Goal: Find specific page/section: Find specific page/section

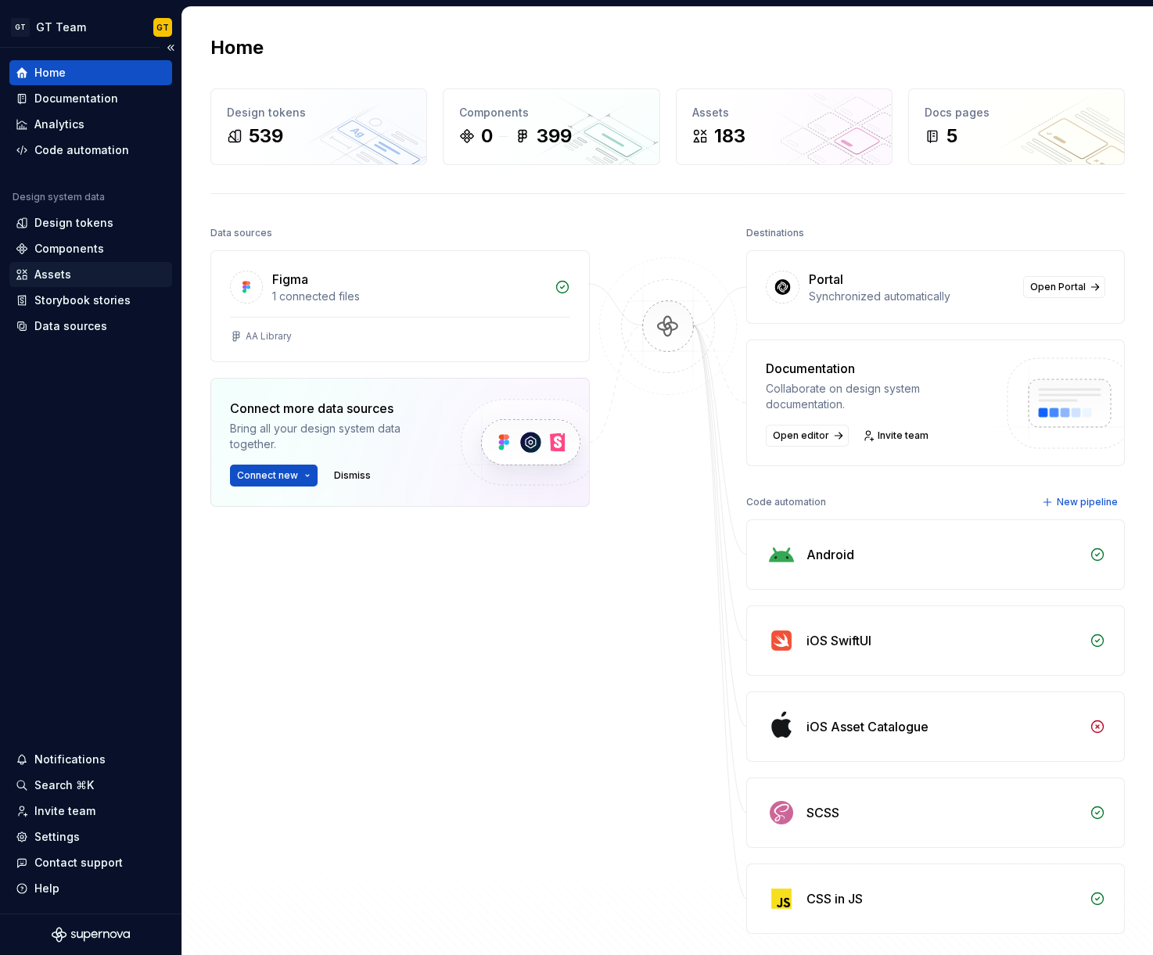
click at [60, 265] on div "Assets" at bounding box center [90, 274] width 163 height 25
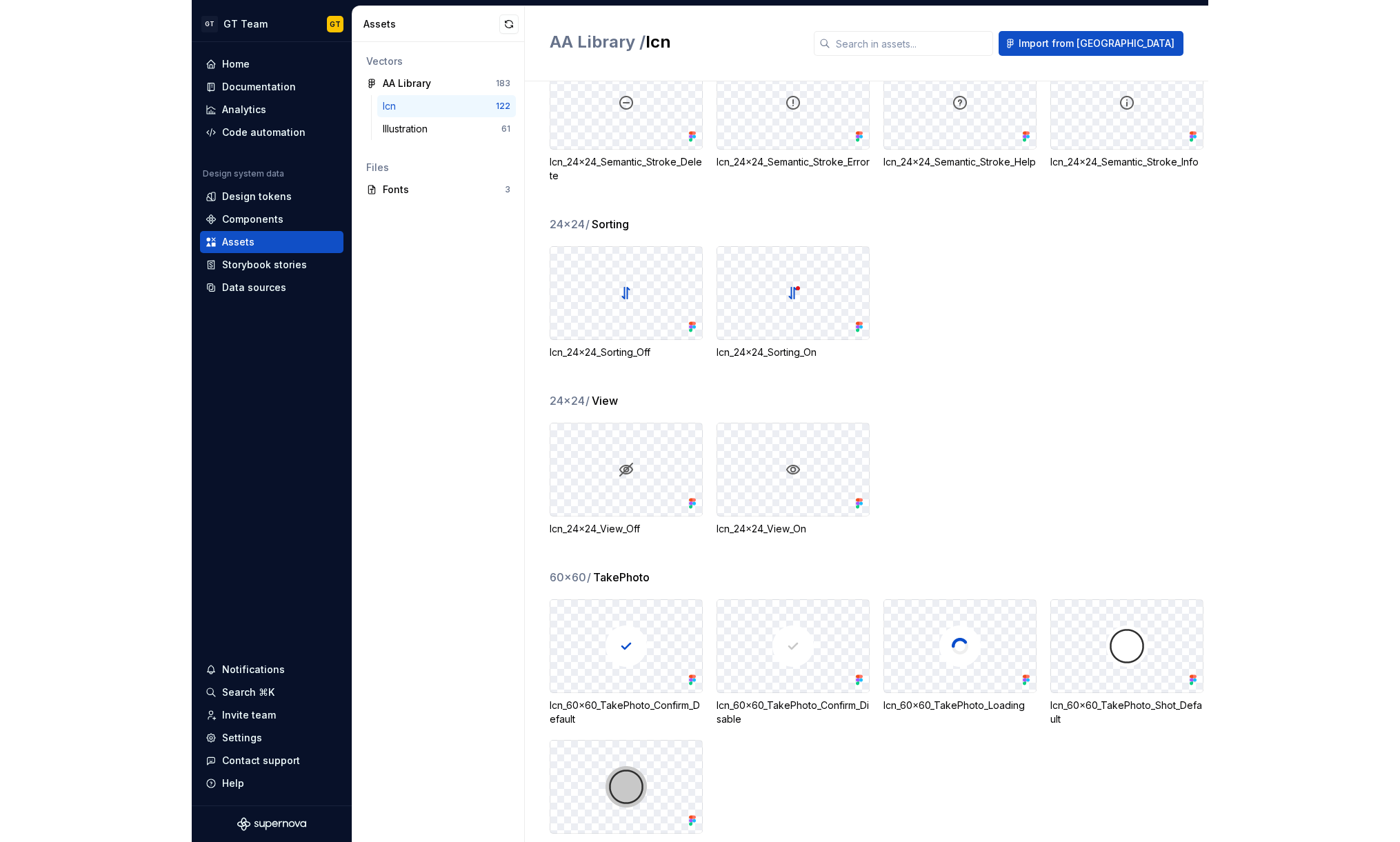
scroll to position [5213, 0]
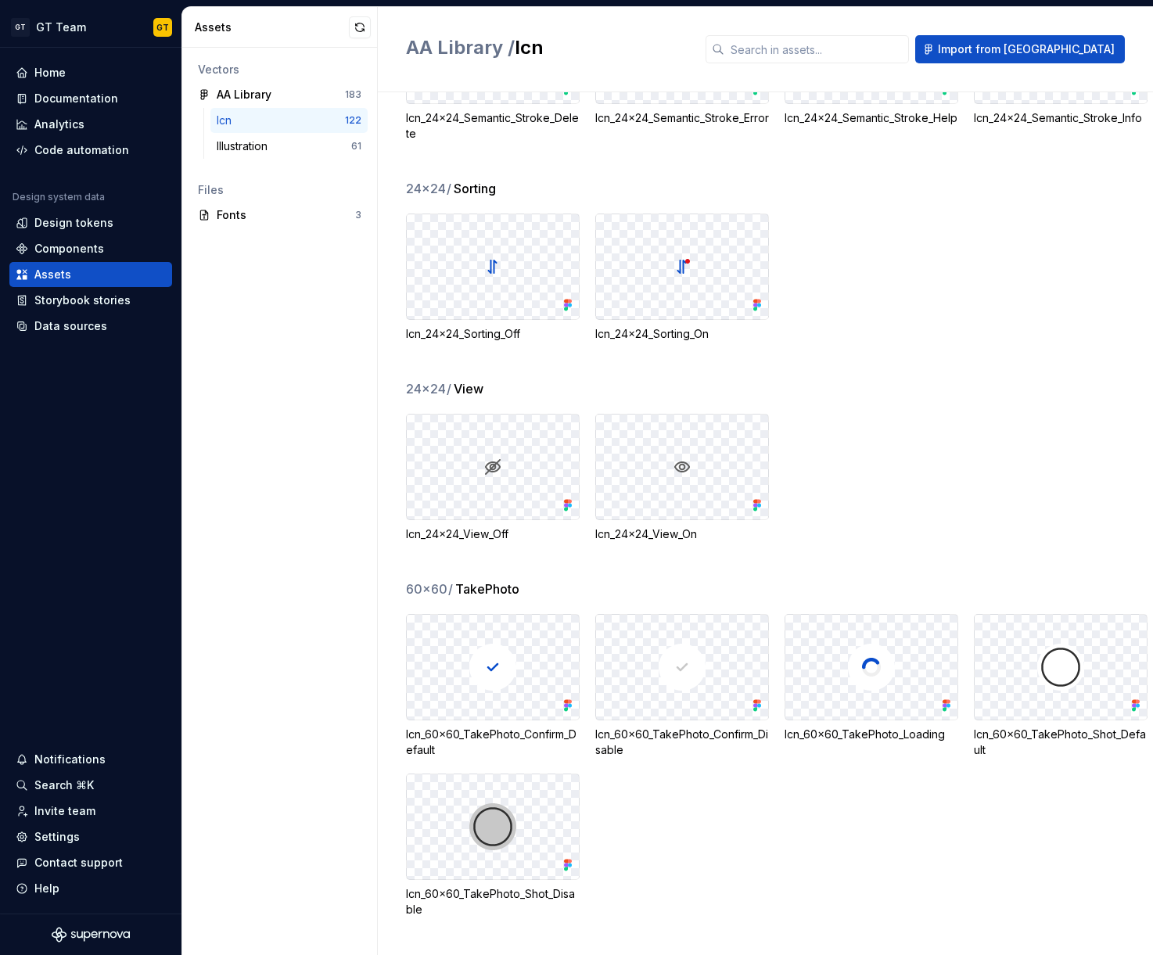
click at [910, 400] on div "24x24 / View Icn_24x24_View_Off Icn_24x24_View_On" at bounding box center [779, 479] width 747 height 200
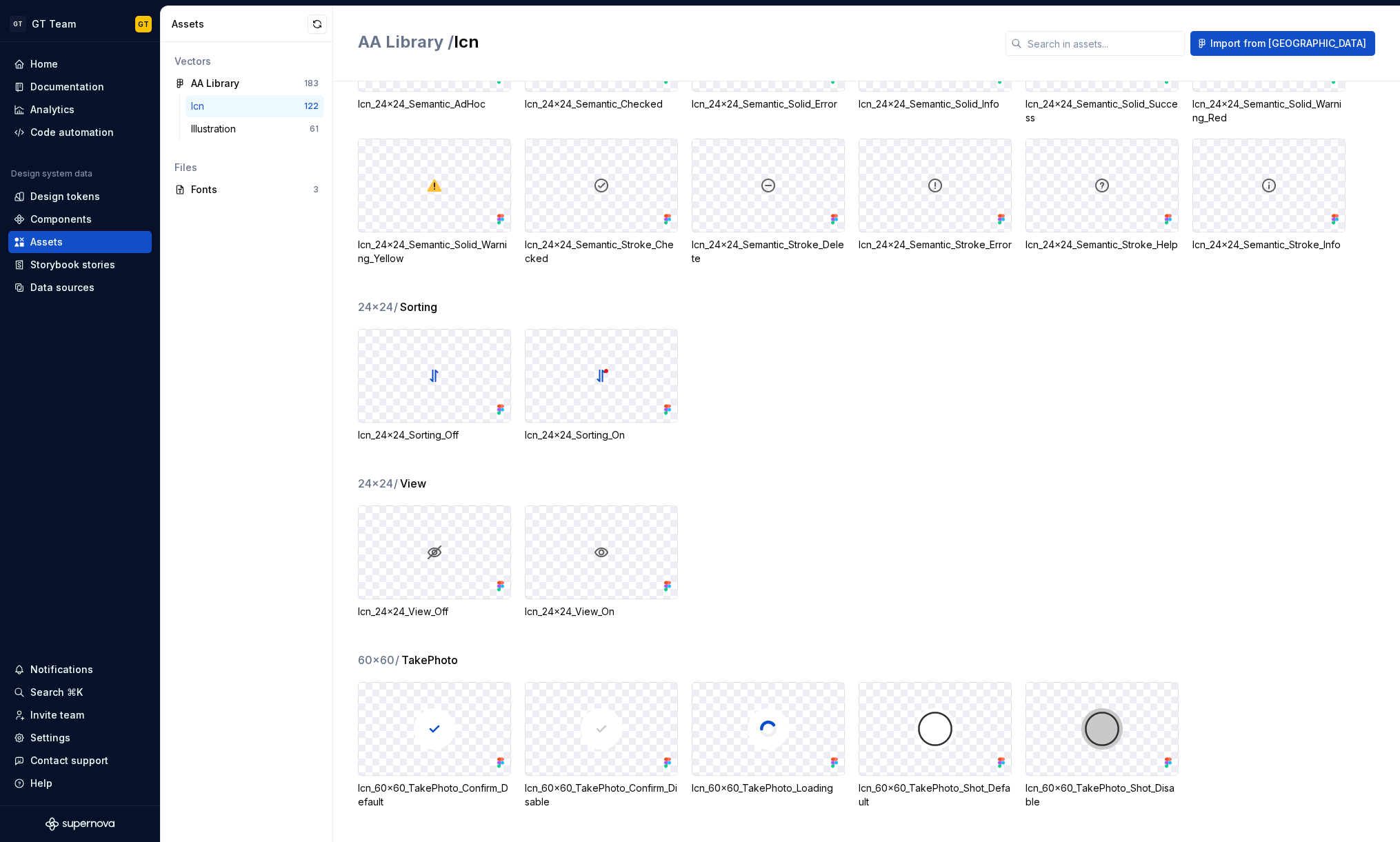
scroll to position [4946, 0]
click at [875, 455] on div "24x24 / Sorting Icn_24x24_Sorting_Off Icn_24x24_Sorting_On" at bounding box center [879, 387] width 1042 height 176
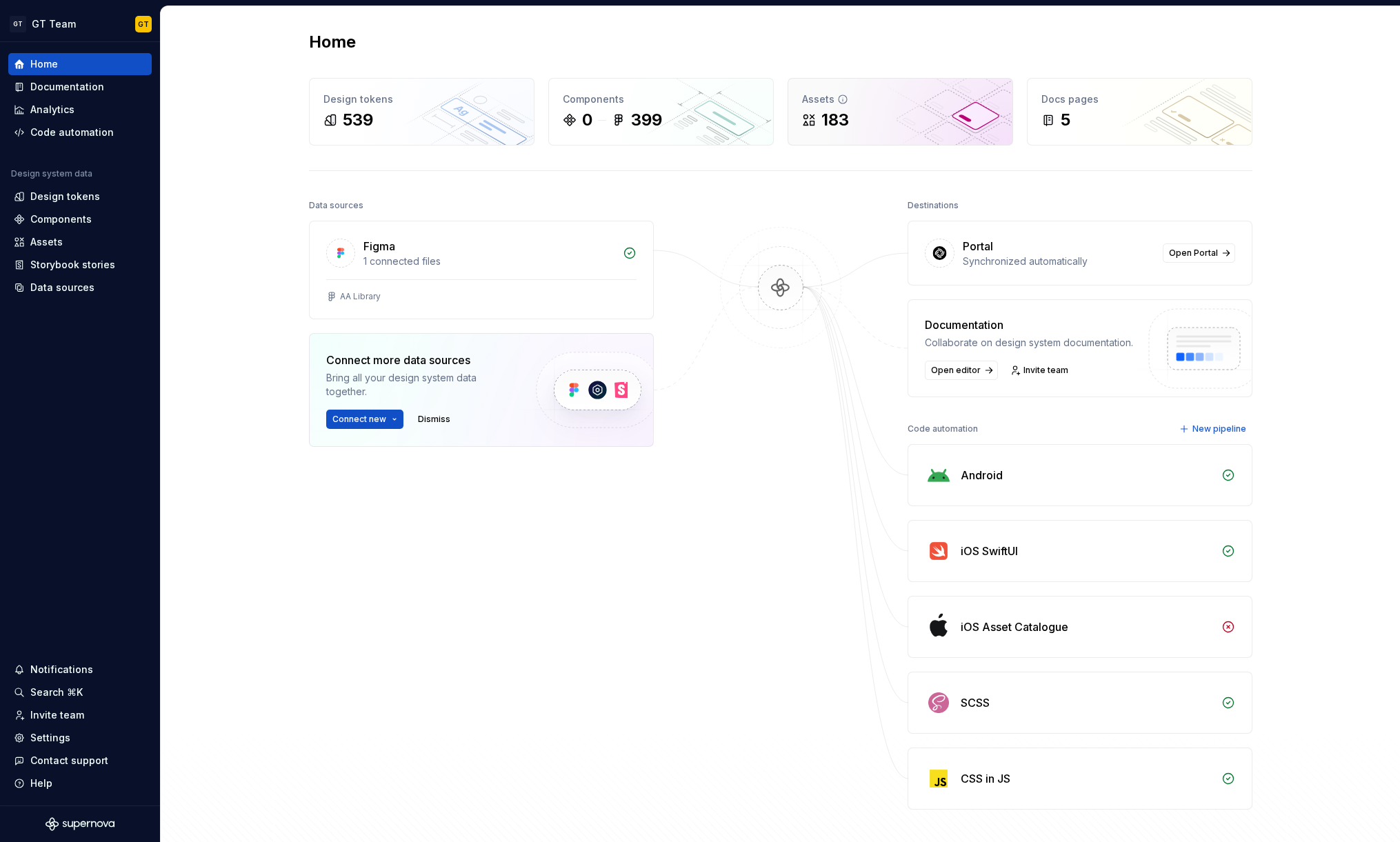
click at [880, 126] on div "183" at bounding box center [900, 120] width 197 height 22
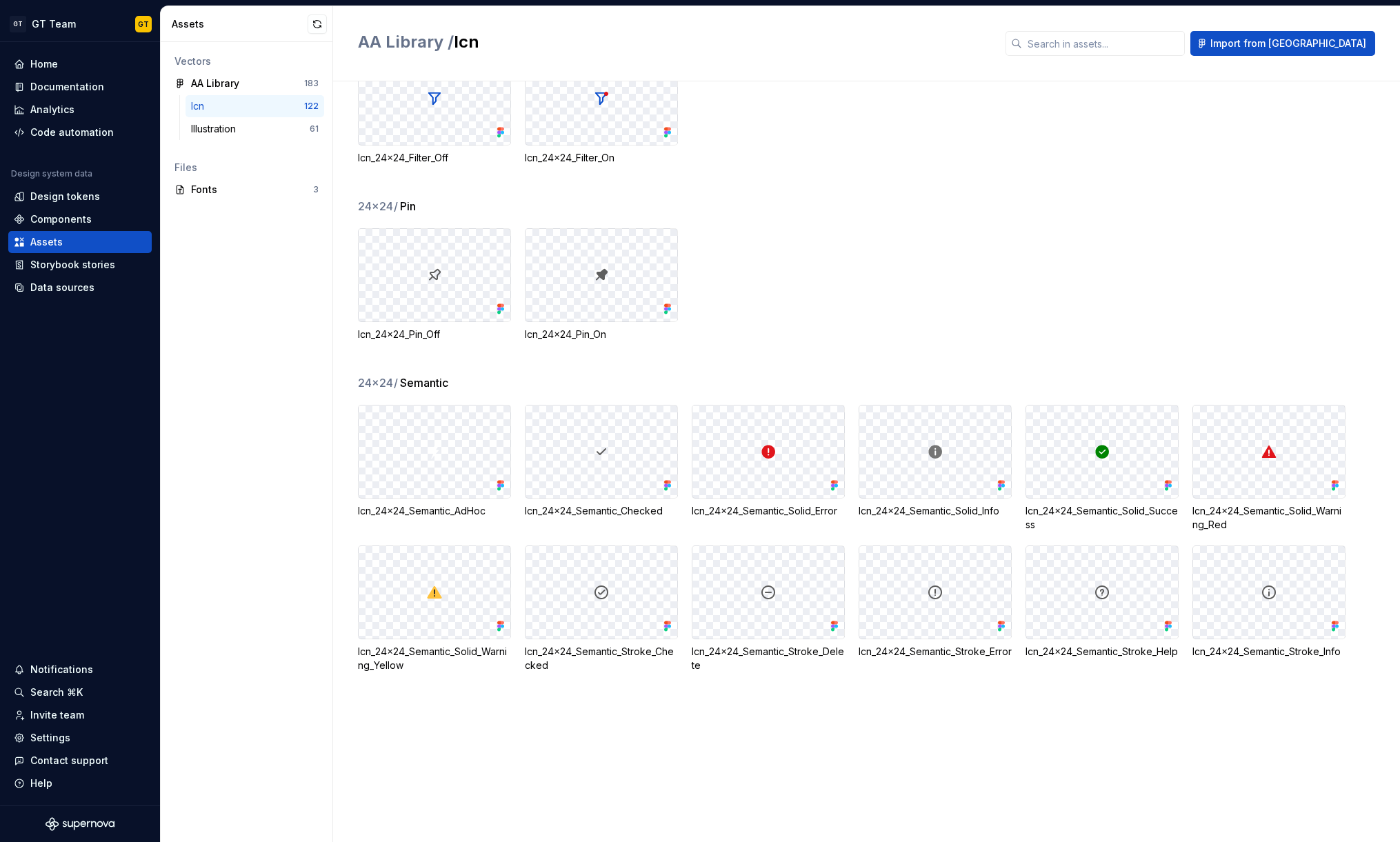
scroll to position [3659, 0]
